Goal: Find specific page/section: Find specific page/section

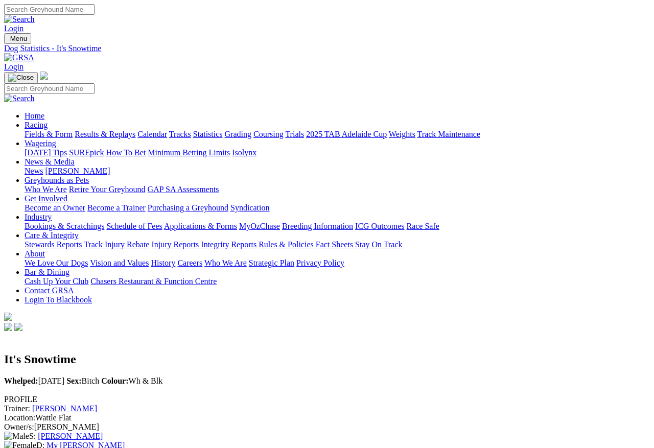
scroll to position [5, 0]
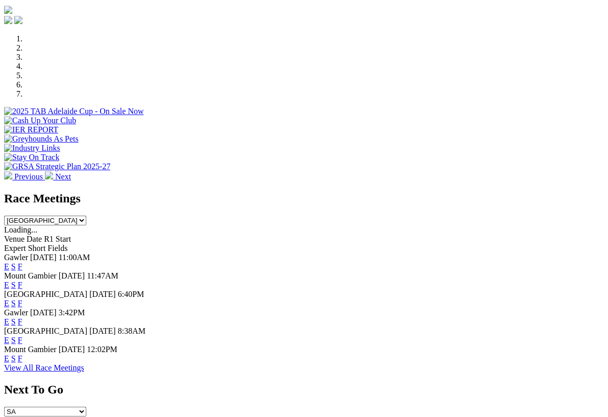
scroll to position [289, 0]
click at [22, 354] on link "F" at bounding box center [20, 358] width 5 height 9
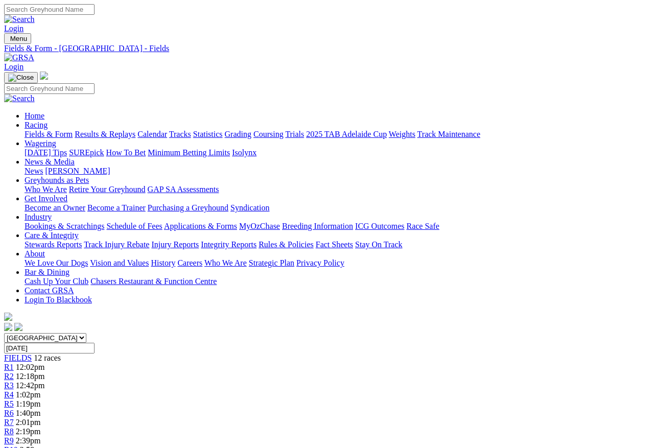
scroll to position [5, 0]
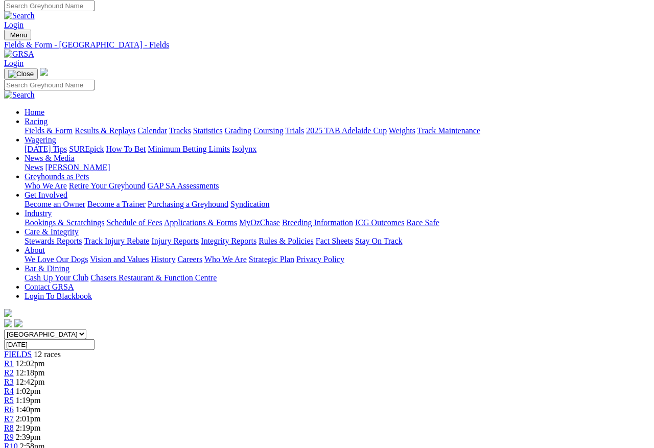
scroll to position [0, 0]
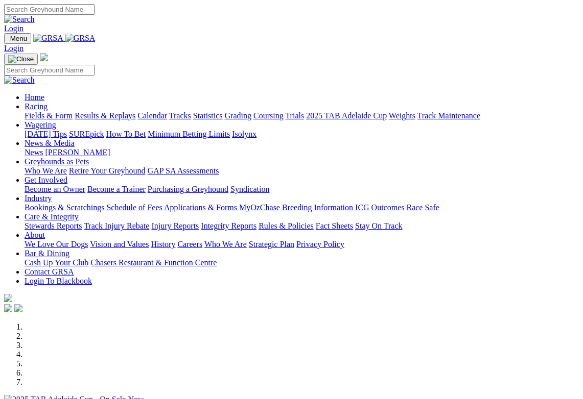
click at [48, 102] on link "Racing" at bounding box center [36, 106] width 23 height 9
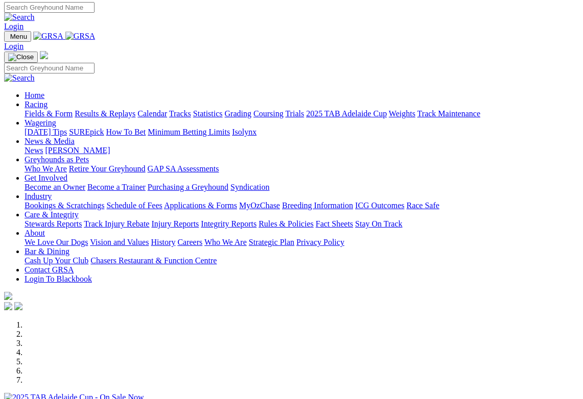
click at [167, 109] on link "Calendar" at bounding box center [152, 113] width 30 height 9
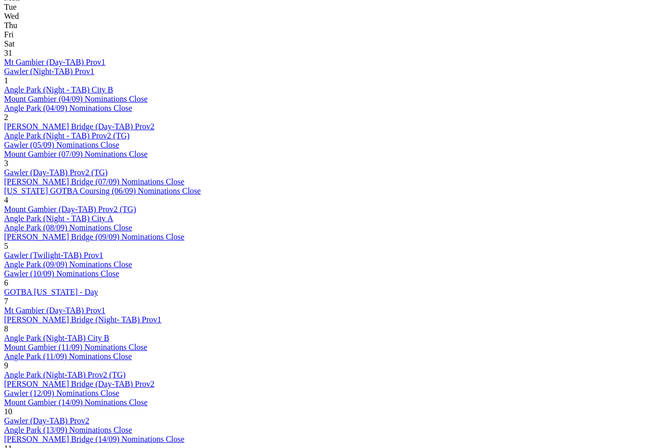
scroll to position [520, 0]
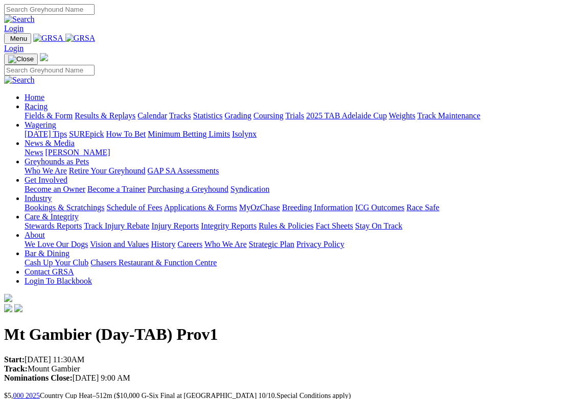
click at [48, 102] on link "Racing" at bounding box center [36, 106] width 23 height 9
click at [167, 111] on link "Calendar" at bounding box center [152, 115] width 30 height 9
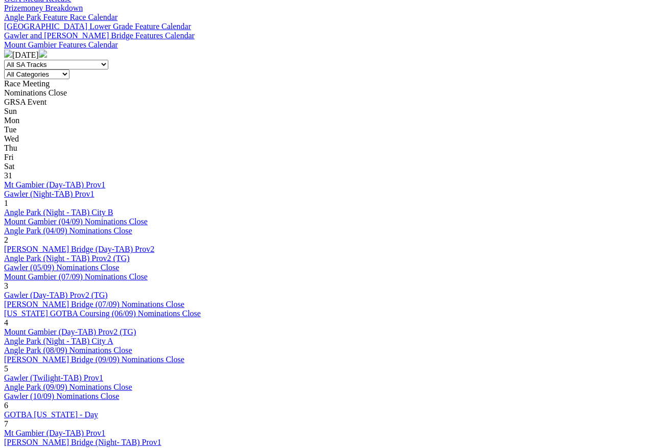
scroll to position [398, 0]
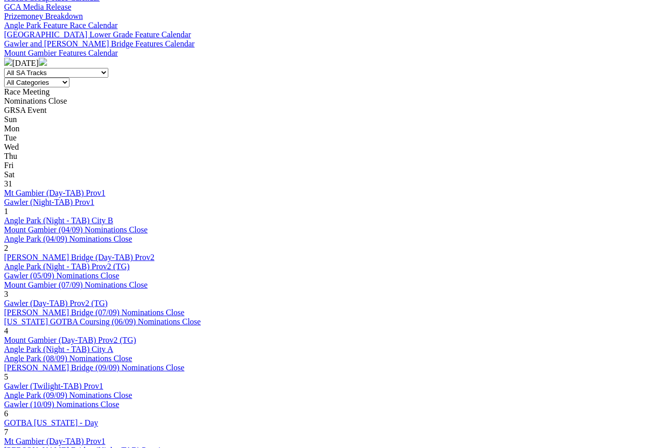
scroll to position [389, 0]
